Goal: Find specific page/section: Find specific page/section

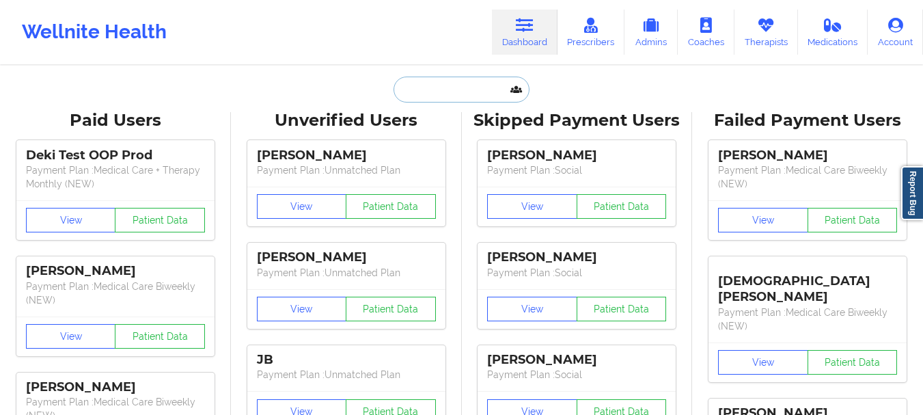
click at [464, 85] on input "text" at bounding box center [460, 89] width 135 height 26
paste input "[EMAIL_ADDRESS][DOMAIN_NAME]"
type input "[EMAIL_ADDRESS][DOMAIN_NAME]"
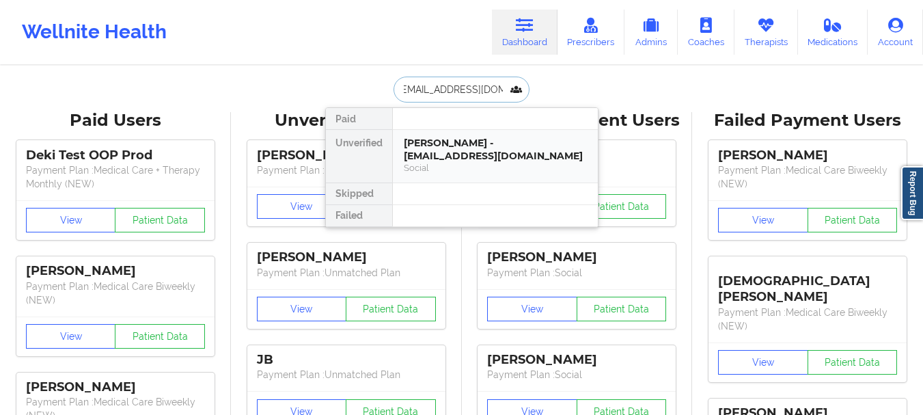
click at [469, 156] on div "[PERSON_NAME] - [EMAIL_ADDRESS][DOMAIN_NAME]" at bounding box center [495, 149] width 183 height 25
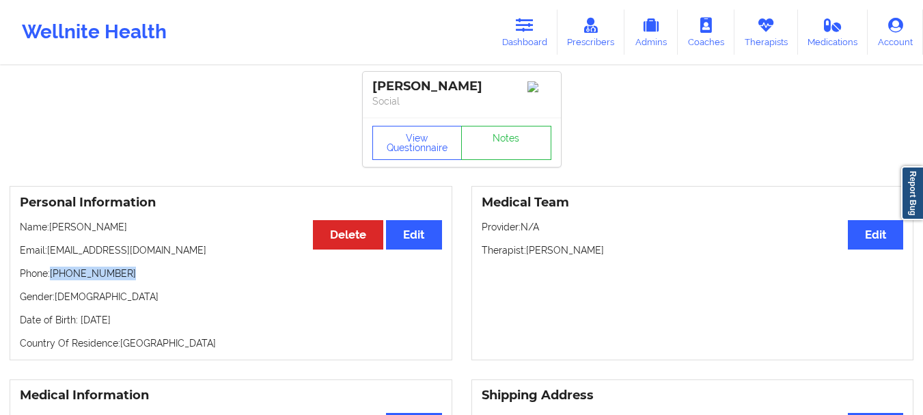
drag, startPoint x: 127, startPoint y: 282, endPoint x: 53, endPoint y: 282, distance: 73.8
click at [53, 280] on p "Phone: [PHONE_NUMBER]" at bounding box center [231, 273] width 422 height 14
copy p "[PHONE_NUMBER]"
click at [529, 38] on link "Dashboard" at bounding box center [525, 32] width 66 height 45
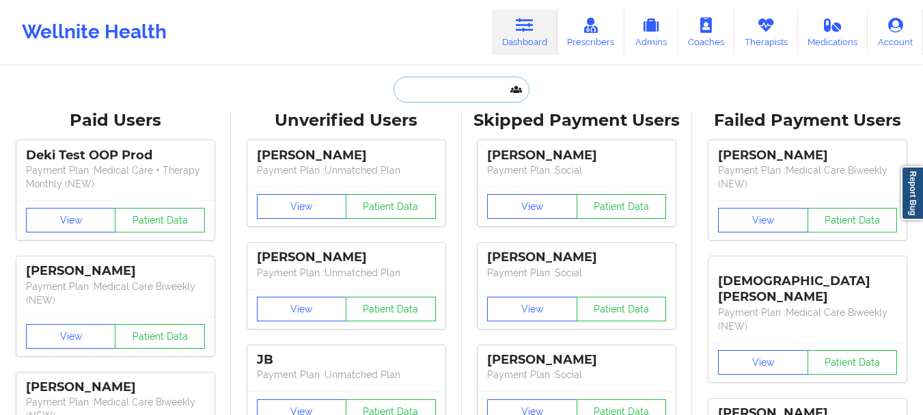
click at [465, 86] on input "text" at bounding box center [460, 89] width 135 height 26
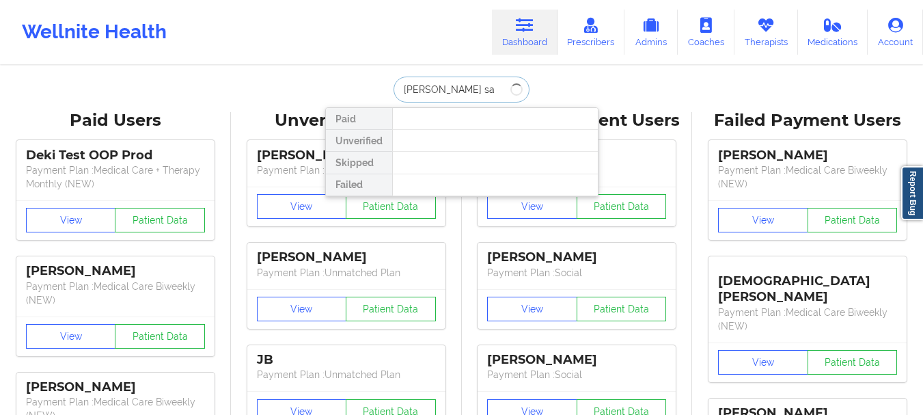
type input "[PERSON_NAME] sa"
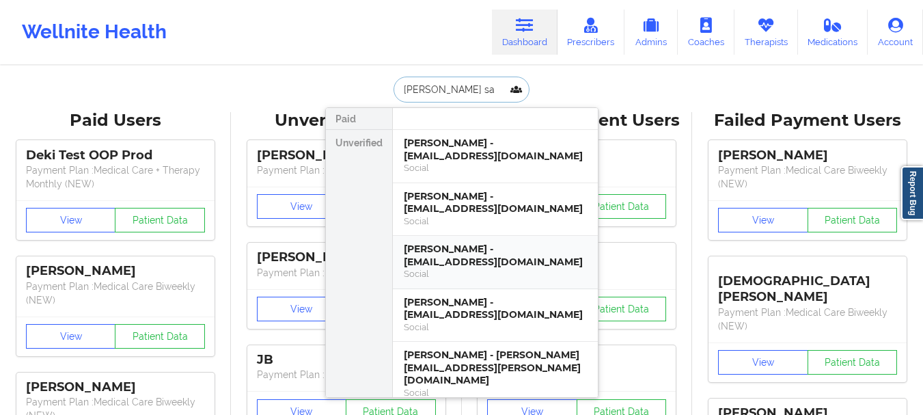
click at [464, 260] on div "[PERSON_NAME] - [EMAIL_ADDRESS][DOMAIN_NAME]" at bounding box center [495, 254] width 183 height 25
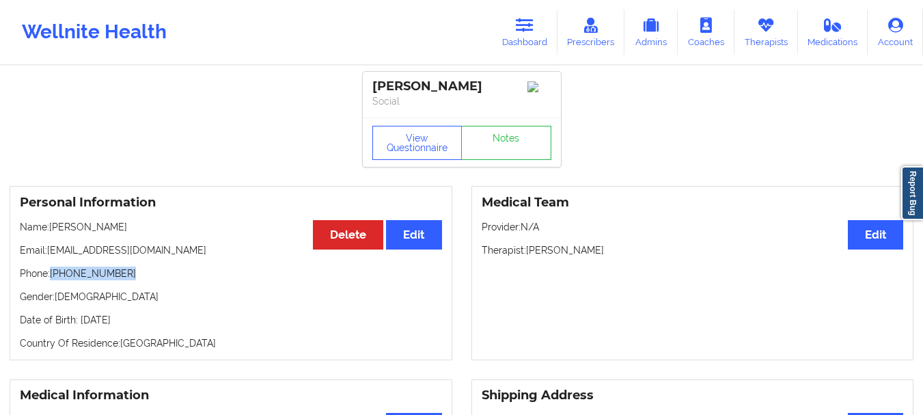
drag, startPoint x: 124, startPoint y: 281, endPoint x: 53, endPoint y: 278, distance: 71.1
click at [53, 278] on p "Phone: [PHONE_NUMBER]" at bounding box center [231, 273] width 422 height 14
copy p "[PHONE_NUMBER]"
click at [524, 25] on icon at bounding box center [525, 25] width 18 height 15
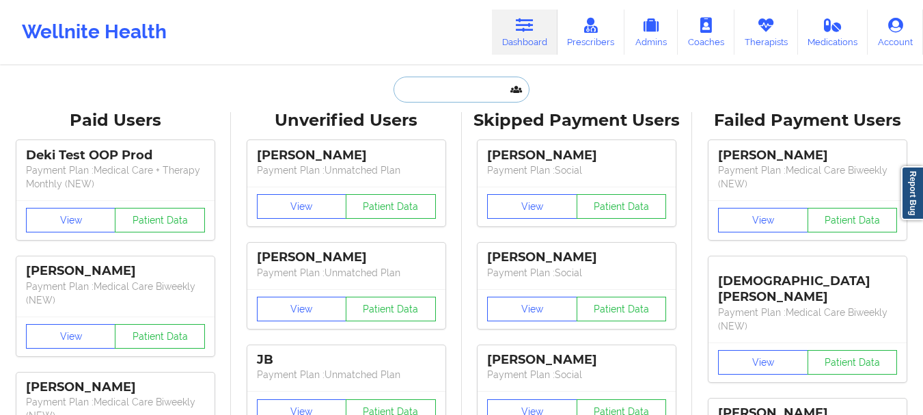
click at [451, 90] on input "text" at bounding box center [460, 89] width 135 height 26
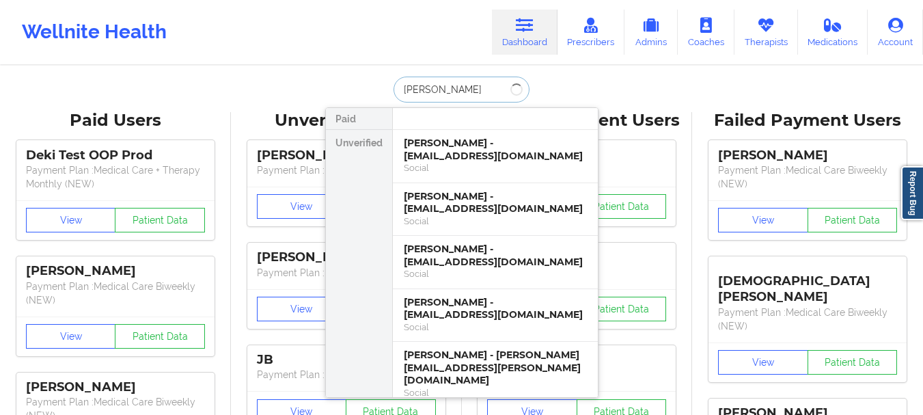
type input "[PERSON_NAME]"
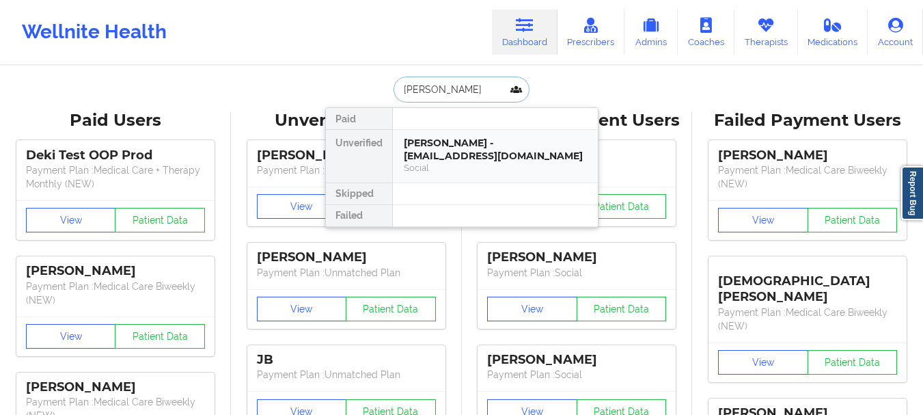
click at [460, 167] on div "Social" at bounding box center [495, 168] width 183 height 12
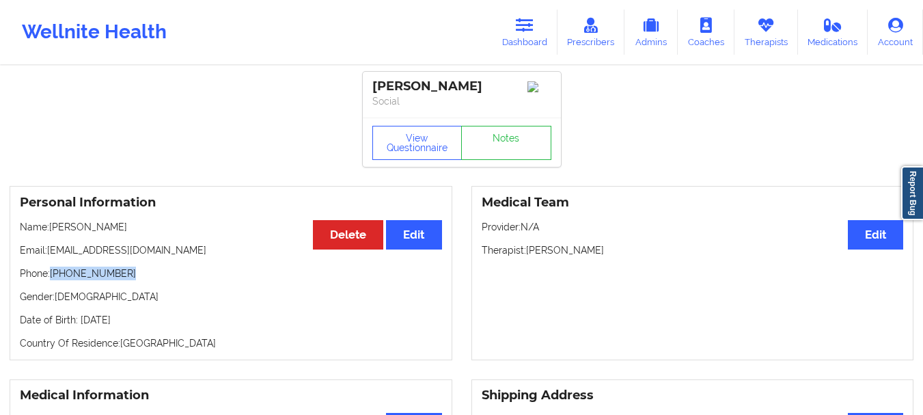
drag, startPoint x: 124, startPoint y: 280, endPoint x: 51, endPoint y: 279, distance: 73.1
click at [51, 279] on p "Phone: [PHONE_NUMBER]" at bounding box center [231, 273] width 422 height 14
copy p "[PHONE_NUMBER]"
click at [536, 42] on link "Dashboard" at bounding box center [525, 32] width 66 height 45
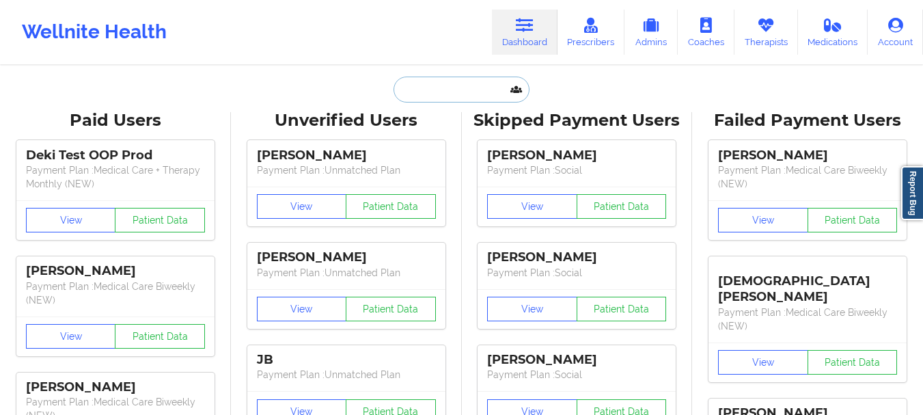
click at [457, 88] on input "text" at bounding box center [460, 89] width 135 height 26
paste input "[PERSON_NAME]"
type input "[PERSON_NAME]"
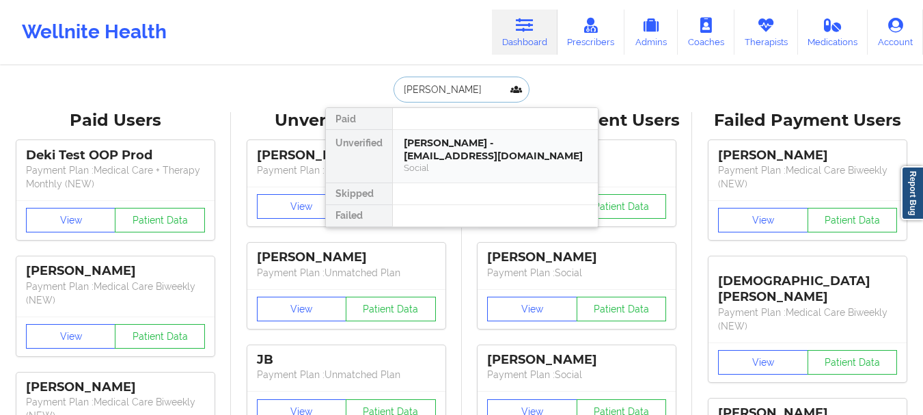
click at [442, 151] on div "[PERSON_NAME] - [EMAIL_ADDRESS][DOMAIN_NAME]" at bounding box center [495, 149] width 183 height 25
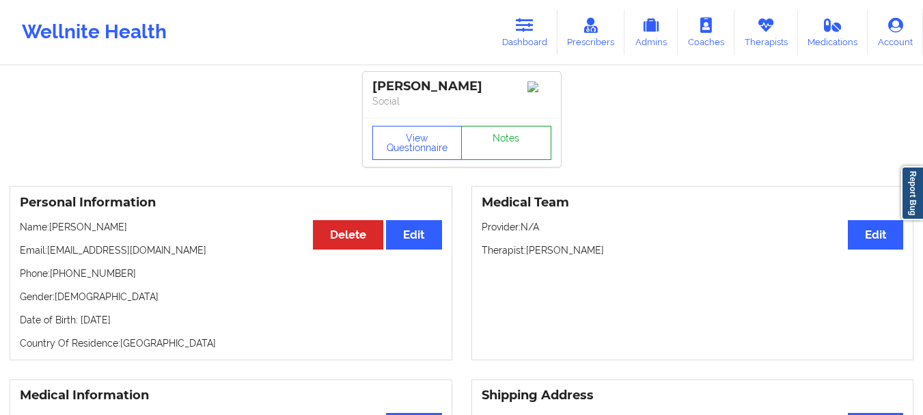
click at [477, 148] on link "Notes" at bounding box center [506, 143] width 90 height 34
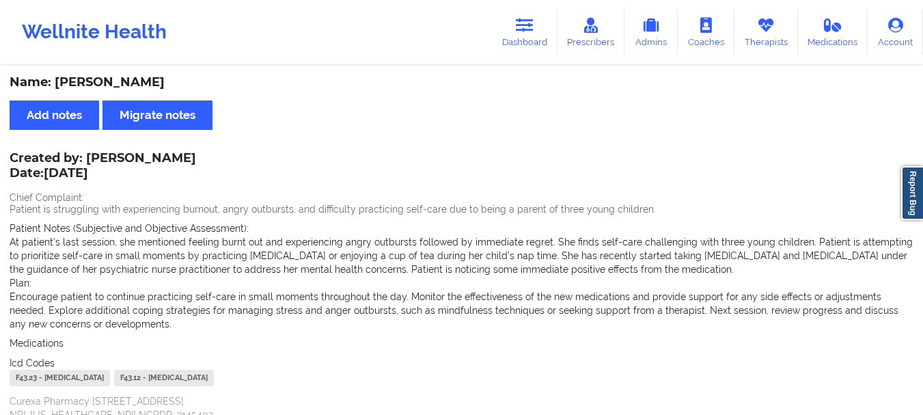
scroll to position [406, 0]
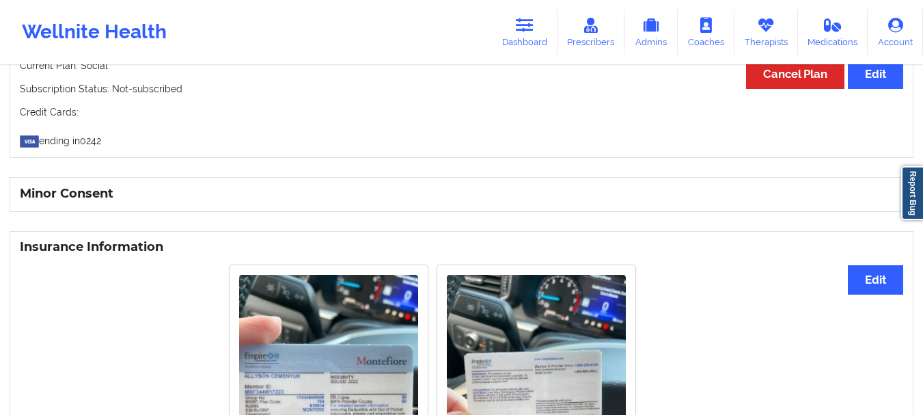
scroll to position [994, 0]
